Goal: Navigation & Orientation: Understand site structure

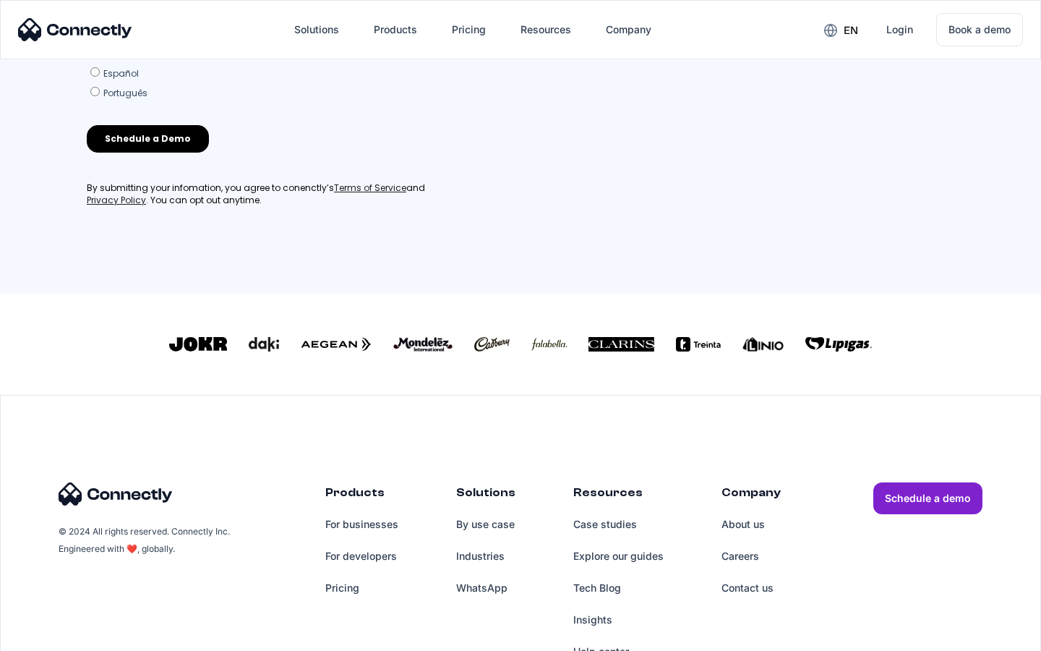
scroll to position [621, 0]
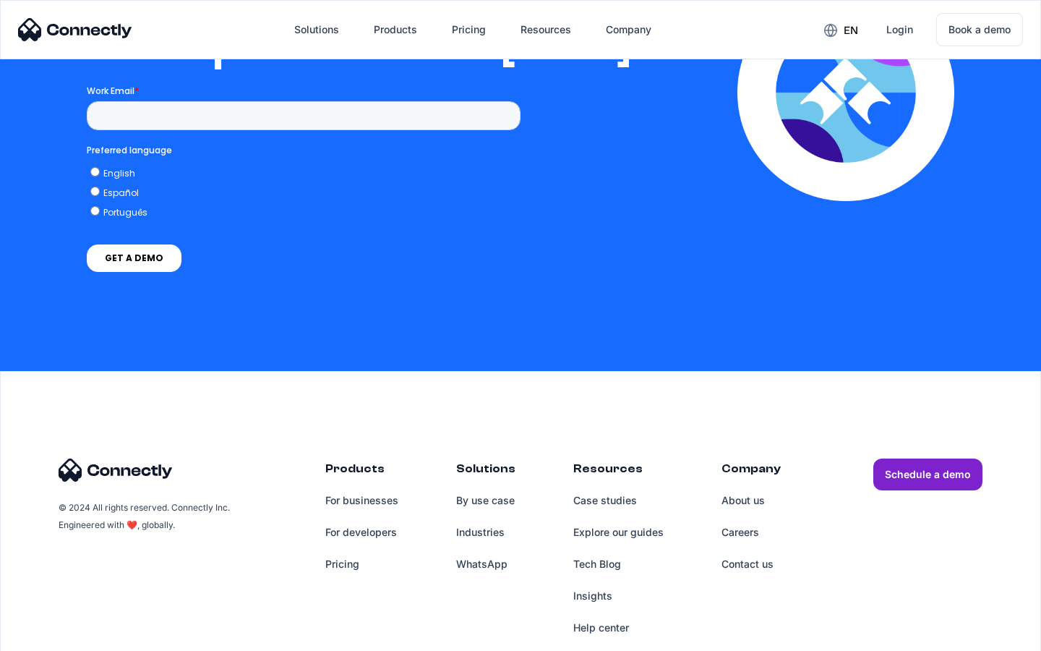
scroll to position [2941, 0]
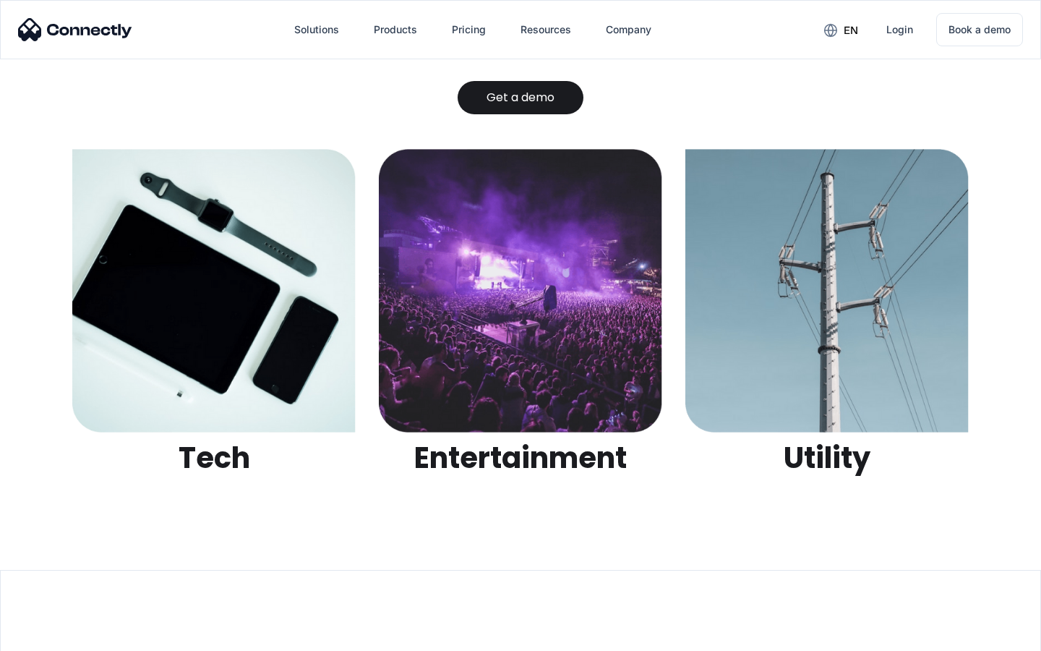
scroll to position [4561, 0]
